Goal: Task Accomplishment & Management: Complete application form

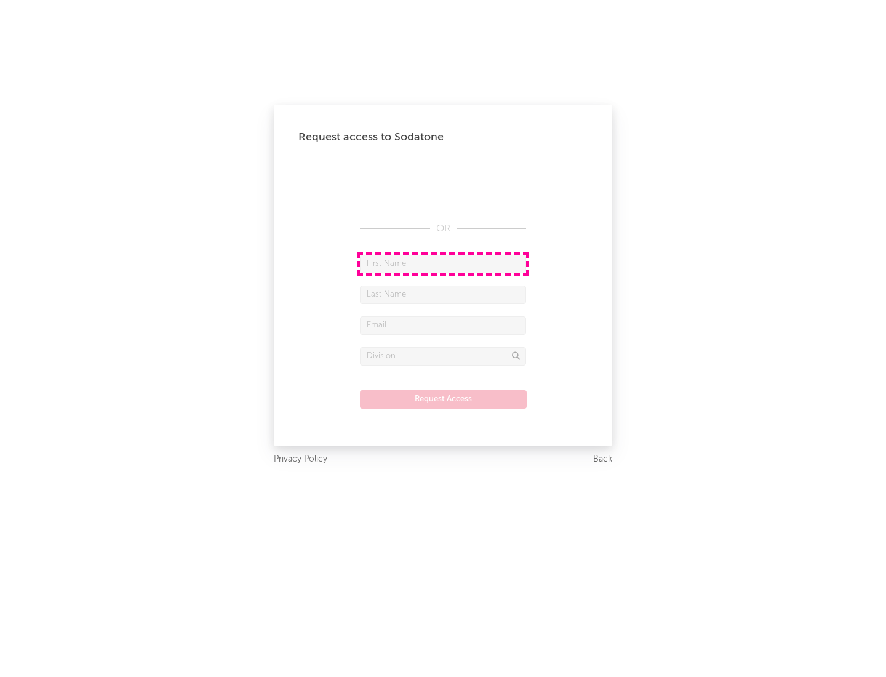
click at [443, 263] on input "text" at bounding box center [443, 264] width 166 height 18
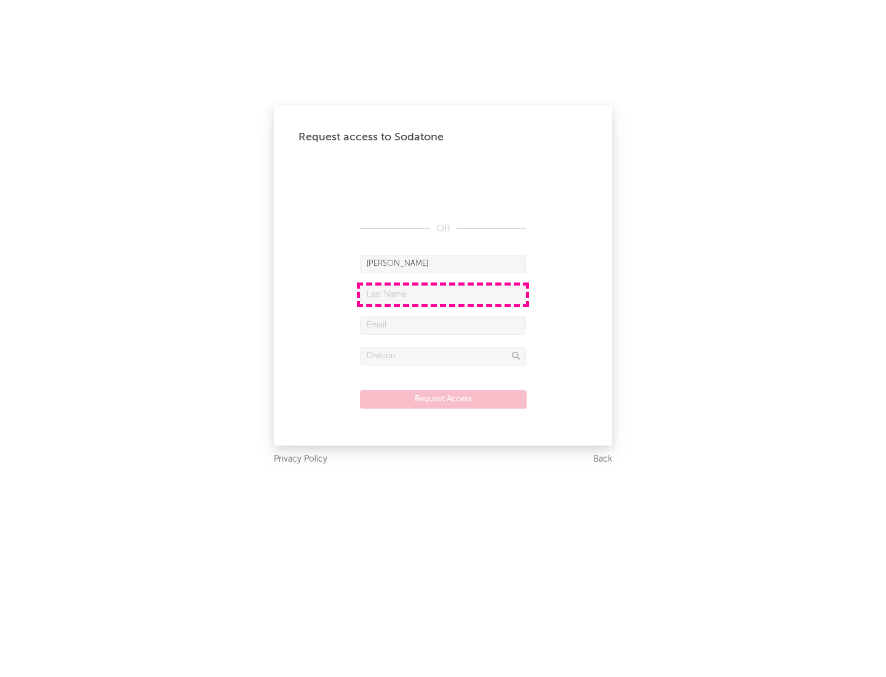
type input "[PERSON_NAME]"
click at [443, 294] on input "text" at bounding box center [443, 295] width 166 height 18
type input "[PERSON_NAME]"
click at [443, 325] on input "text" at bounding box center [443, 325] width 166 height 18
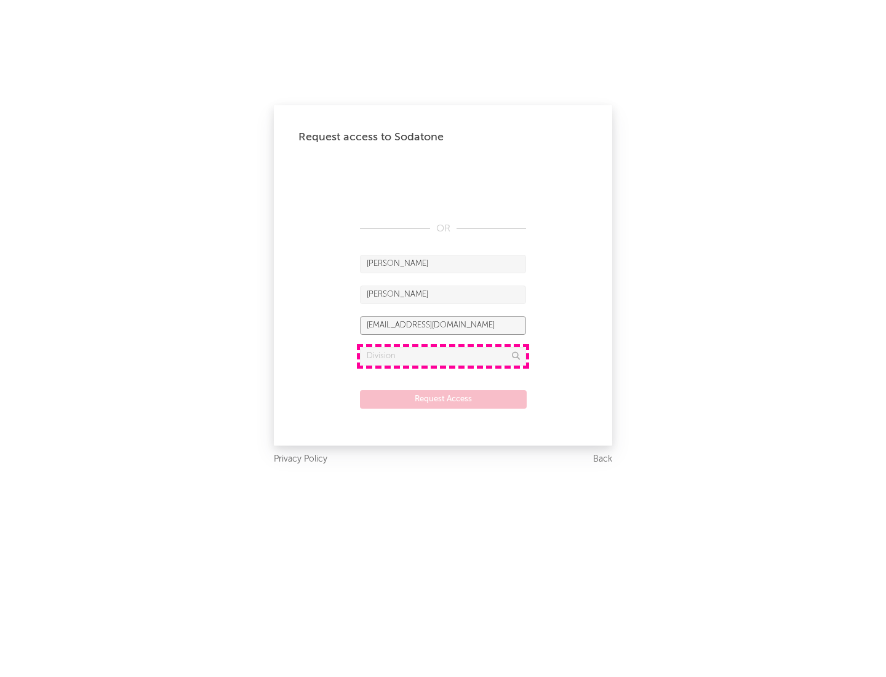
type input "[EMAIL_ADDRESS][DOMAIN_NAME]"
click at [443, 356] on input "text" at bounding box center [443, 356] width 166 height 18
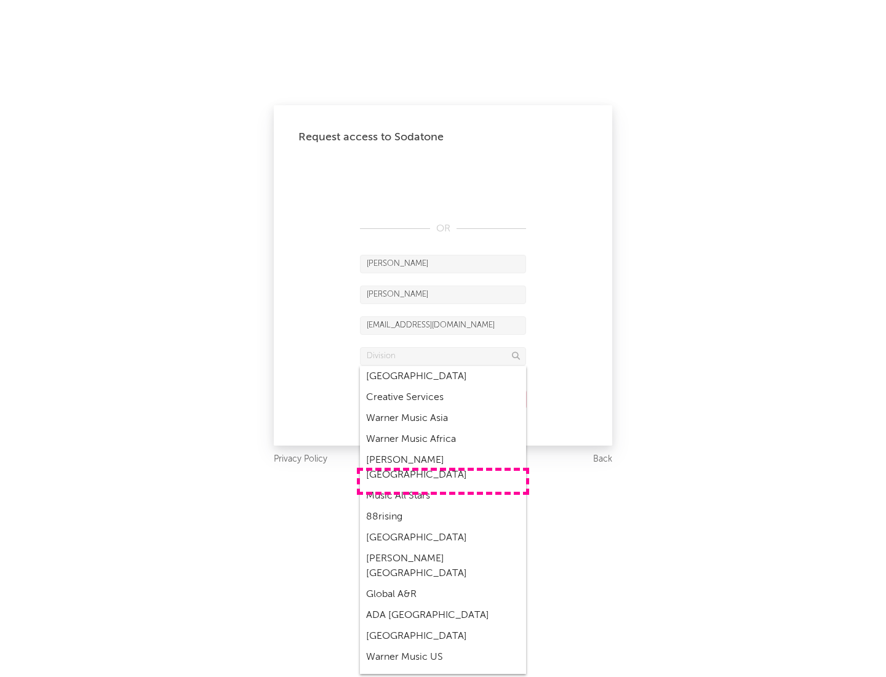
click at [443, 486] on div "Music All Stars" at bounding box center [443, 496] width 166 height 21
type input "Music All Stars"
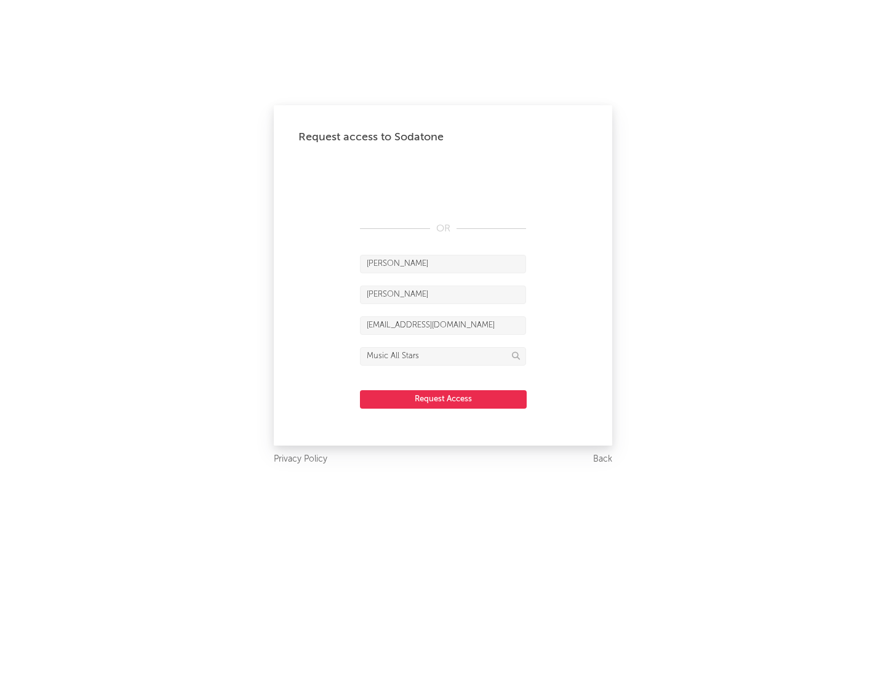
click at [443, 399] on button "Request Access" at bounding box center [443, 399] width 167 height 18
